Goal: Navigation & Orientation: Understand site structure

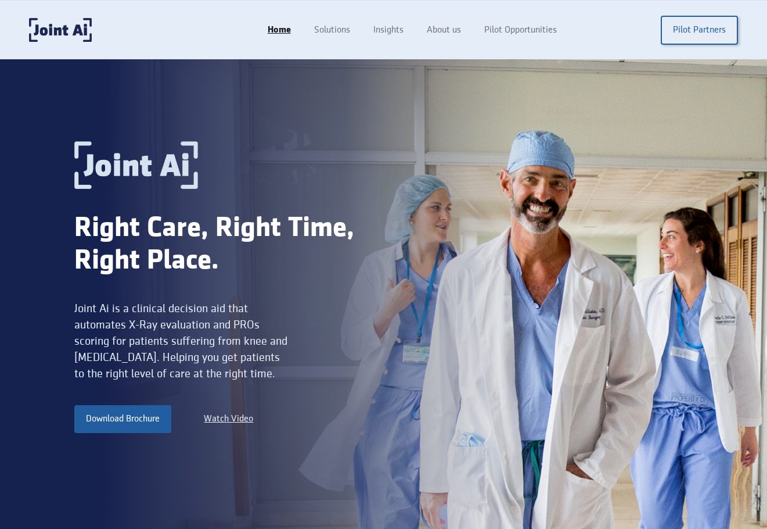
click at [696, 108] on div "Right Care, Right Time, Right Place. Joint Ai is a clinical decision aid that a…" at bounding box center [383, 297] width 767 height 476
click at [447, 35] on link "About us" at bounding box center [445, 30] width 60 height 22
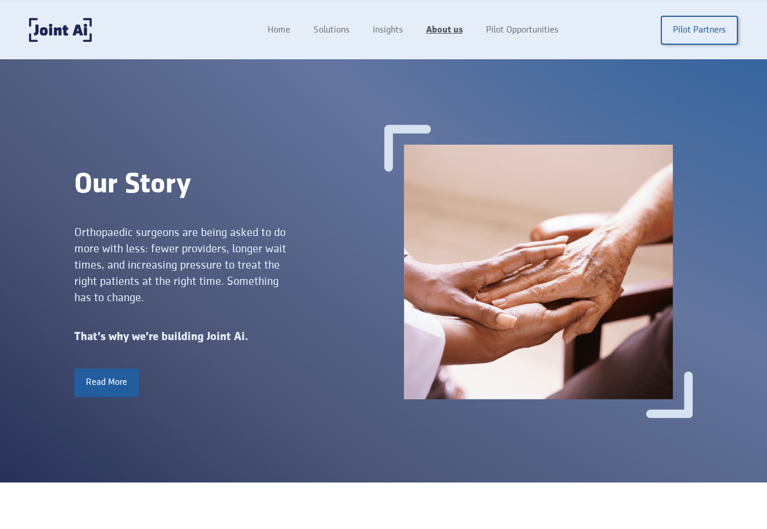
click at [452, 25] on link "About us" at bounding box center [445, 30] width 60 height 22
click at [285, 31] on link "Home" at bounding box center [279, 30] width 46 height 22
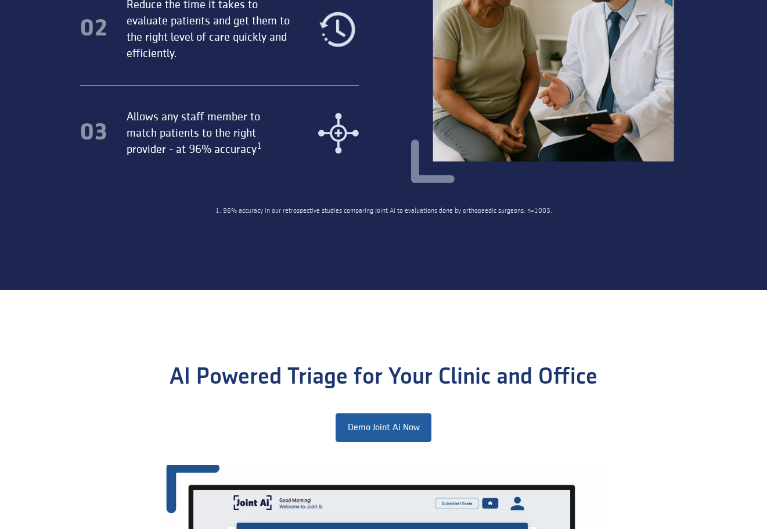
scroll to position [813, 0]
